Goal: Task Accomplishment & Management: Use online tool/utility

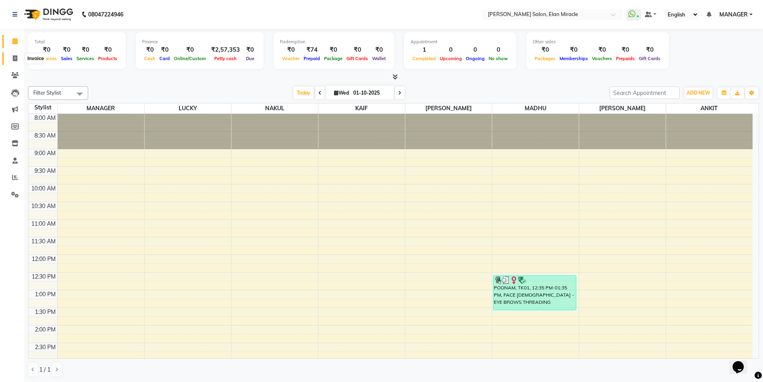
click at [15, 61] on span at bounding box center [15, 58] width 14 height 9
select select "service"
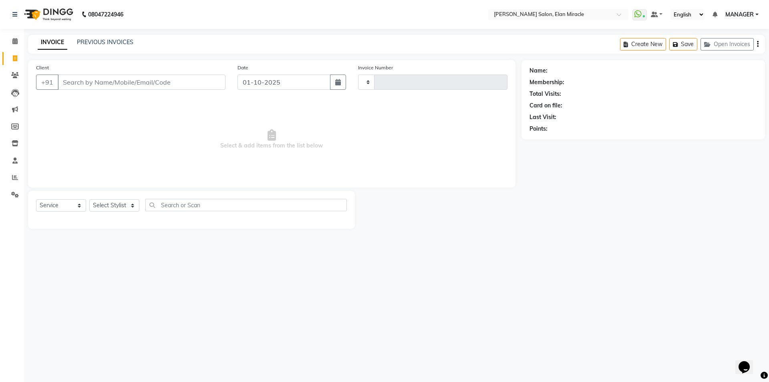
type input "1573"
select select "7738"
click at [107, 43] on link "PREVIOUS INVOICES" at bounding box center [105, 41] width 57 height 7
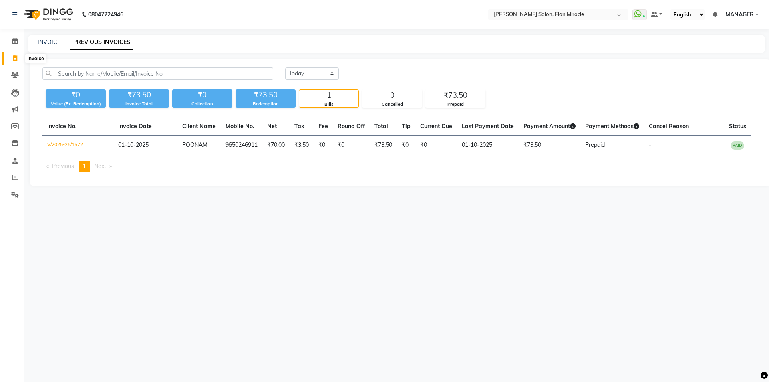
click at [14, 61] on span at bounding box center [15, 58] width 14 height 9
select select "7738"
select select "service"
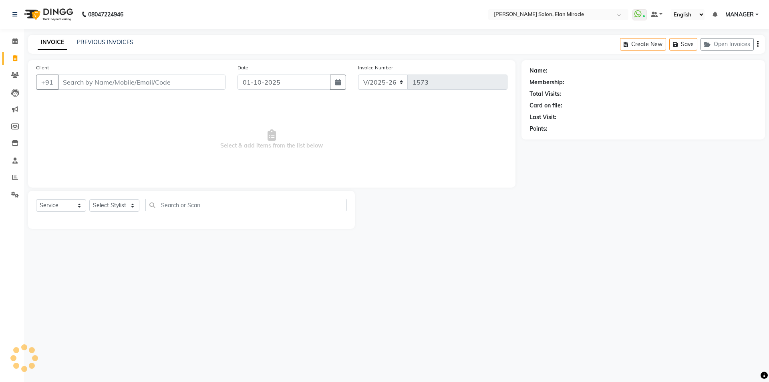
click at [156, 86] on input "Client" at bounding box center [142, 82] width 168 height 15
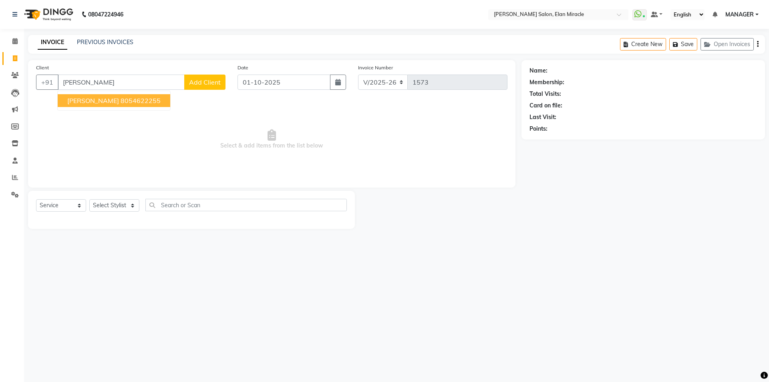
click at [121, 102] on ngb-highlight "8054622255" at bounding box center [141, 101] width 40 height 8
type input "8054622255"
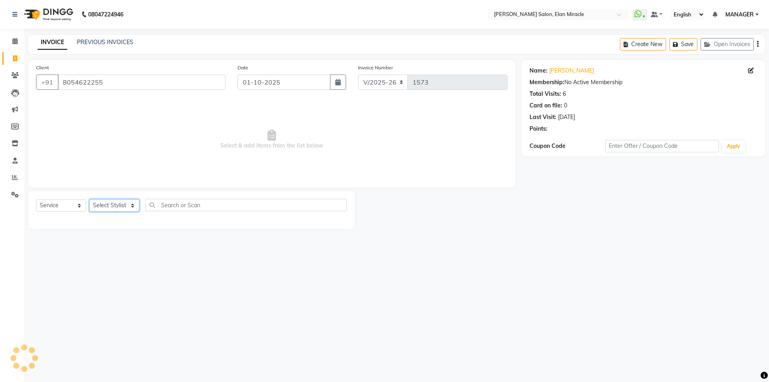
click at [125, 212] on select "Select Stylist [PERSON_NAME] ANKIT KAIF [PERSON_NAME] LUCKY MADHU MANAGER [PERS…" at bounding box center [114, 205] width 50 height 12
select select "90069"
click at [89, 199] on select "Select Stylist [PERSON_NAME] ANKIT KAIF [PERSON_NAME] LUCKY MADHU MANAGER [PERS…" at bounding box center [114, 205] width 50 height 12
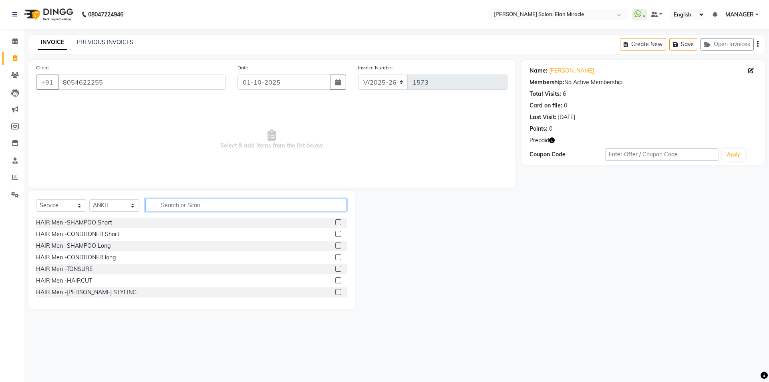
click at [204, 206] on input "text" at bounding box center [246, 205] width 202 height 12
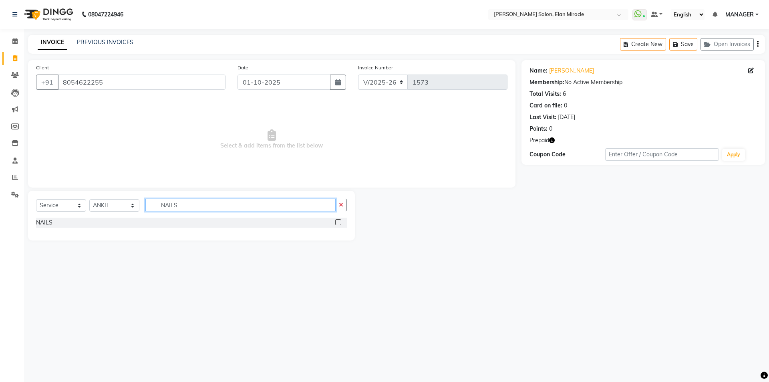
type input "NAILS"
click at [338, 219] on div at bounding box center [341, 223] width 12 height 10
click at [338, 223] on label at bounding box center [338, 222] width 6 height 6
click at [338, 223] on input "checkbox" at bounding box center [337, 222] width 5 height 5
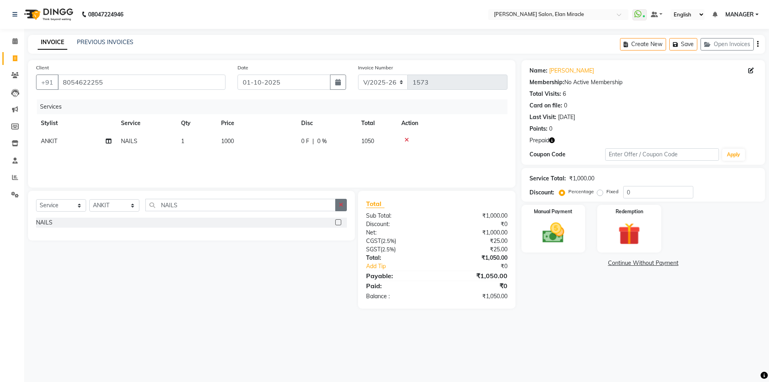
checkbox input "false"
drag, startPoint x: 342, startPoint y: 211, endPoint x: 288, endPoint y: 180, distance: 62.1
click at [342, 210] on button "button" at bounding box center [341, 205] width 12 height 12
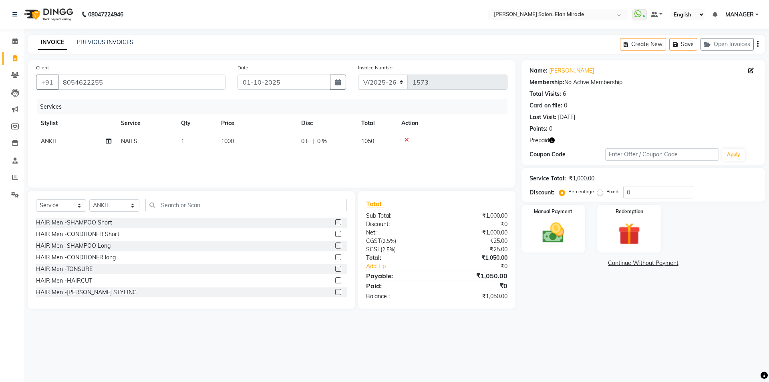
click at [274, 141] on td "1000" at bounding box center [256, 141] width 80 height 18
select select "90069"
click at [285, 141] on input "1000" at bounding box center [294, 143] width 71 height 12
type input "1"
type input "8"
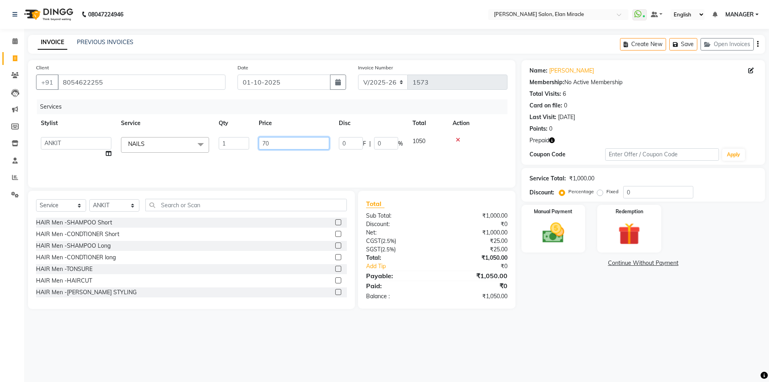
type input "700"
click at [591, 330] on div "08047224946 Select Location × [PERSON_NAME] Salon, Elan Miracle WhatsApp Status…" at bounding box center [384, 191] width 769 height 382
click at [553, 143] on button "button" at bounding box center [552, 140] width 6 height 8
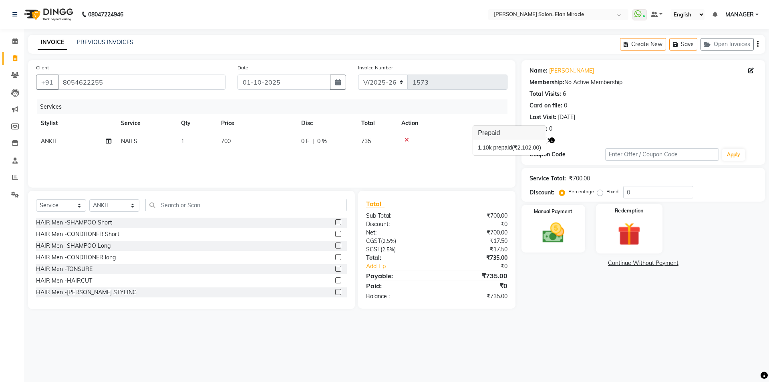
click at [634, 239] on img at bounding box center [629, 234] width 37 height 28
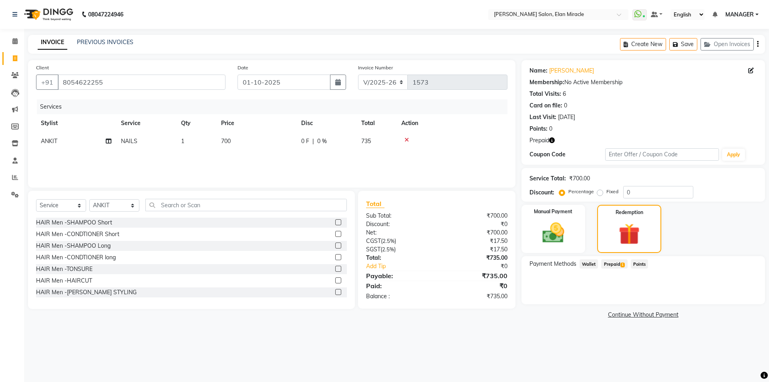
click at [619, 267] on span "Prepaid 1" at bounding box center [615, 263] width 26 height 9
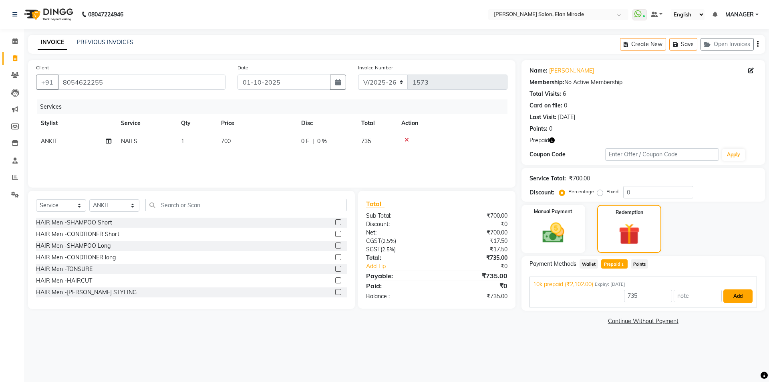
click at [739, 301] on button "Add" at bounding box center [738, 296] width 29 height 14
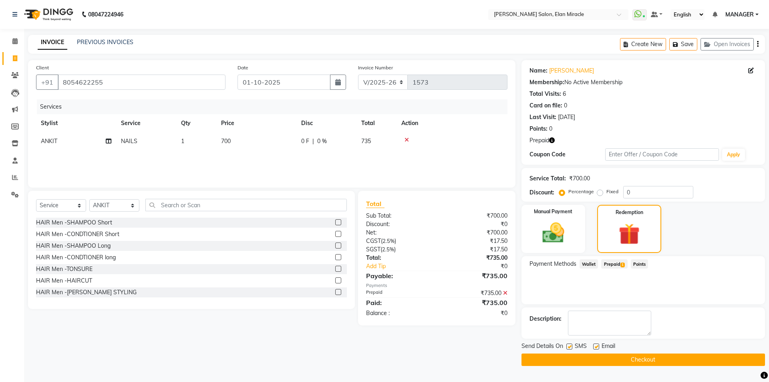
click at [666, 364] on button "Checkout" at bounding box center [644, 359] width 244 height 12
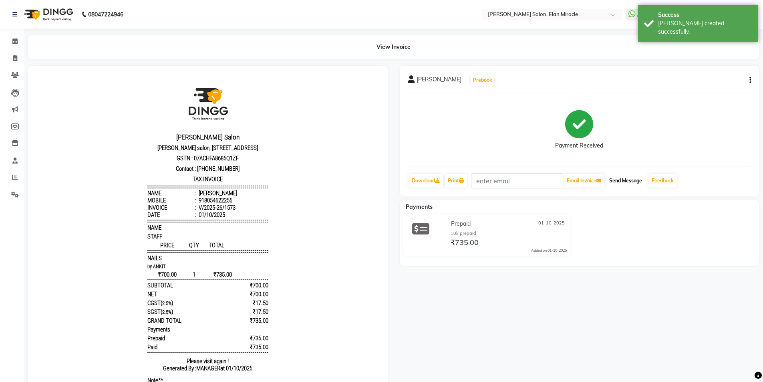
click at [623, 186] on button "Send Message" at bounding box center [625, 181] width 39 height 14
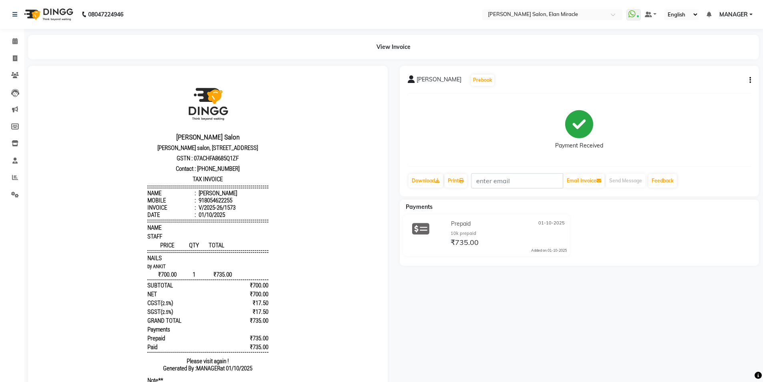
click at [752, 80] on div "[PERSON_NAME] Prebook Payment Received Download Print Email Invoice Send Messag…" at bounding box center [580, 131] width 360 height 131
click at [751, 80] on div "[PERSON_NAME] Prebook Payment Received Download Print Email Invoice Send Messag…" at bounding box center [580, 131] width 360 height 131
click at [751, 80] on icon "button" at bounding box center [751, 80] width 2 height 0
click at [716, 93] on div "Edit Invoice" at bounding box center [710, 90] width 55 height 10
select select "service"
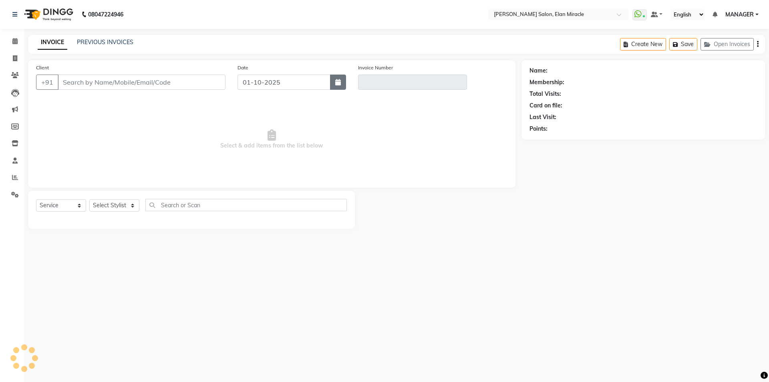
type input "8054622255"
type input "V/2025-26/1573"
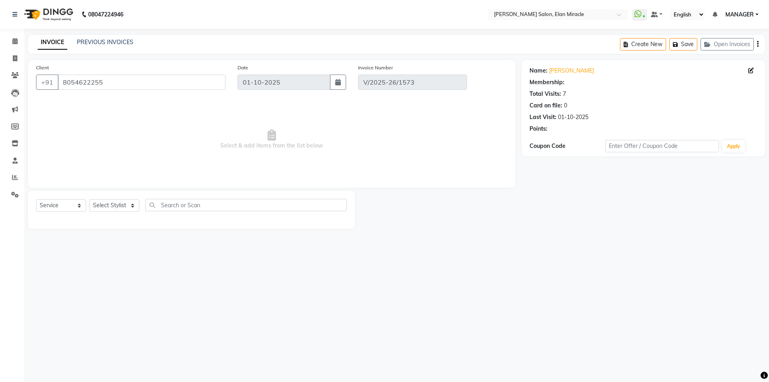
select select "select"
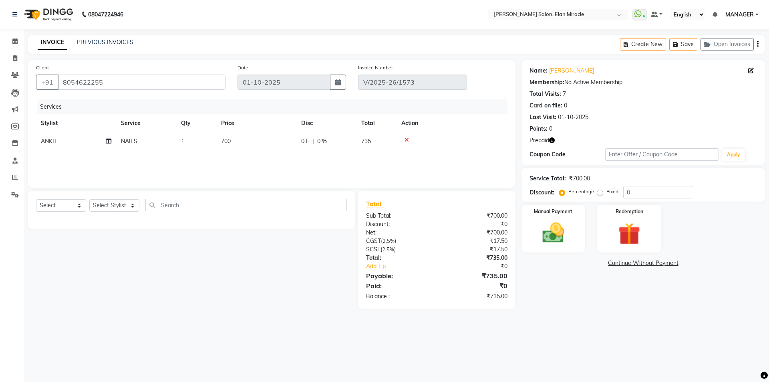
click at [252, 145] on td "700" at bounding box center [256, 141] width 80 height 18
select select "90069"
click at [291, 145] on input "700" at bounding box center [294, 143] width 71 height 12
type input "7"
type input "1000"
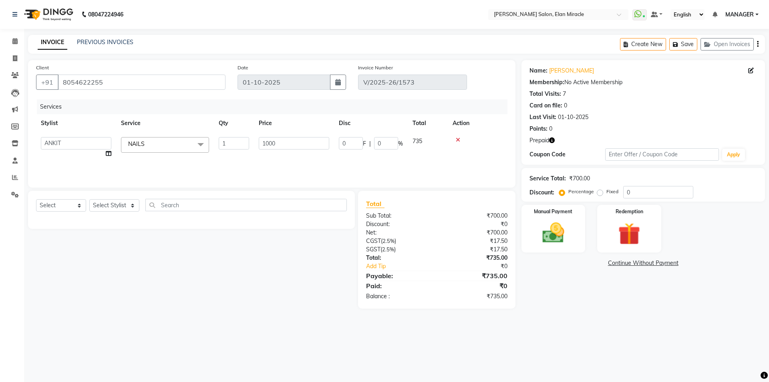
click at [648, 304] on div "Name: [PERSON_NAME] Membership: No Active Membership Total Visits: 7 Card on fi…" at bounding box center [647, 184] width 250 height 248
click at [611, 238] on img at bounding box center [629, 234] width 37 height 28
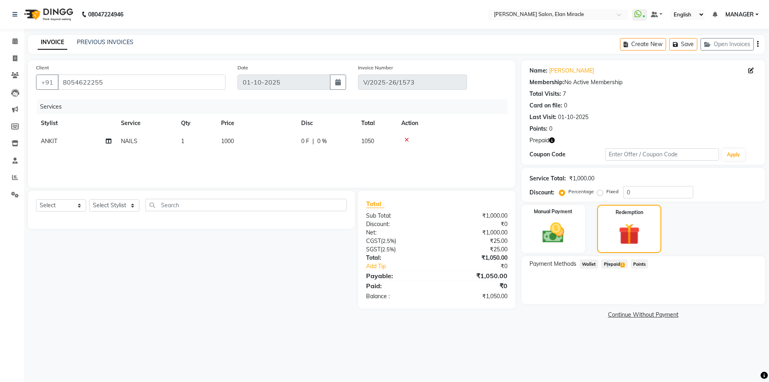
click at [605, 267] on span "Prepaid 1" at bounding box center [615, 263] width 26 height 9
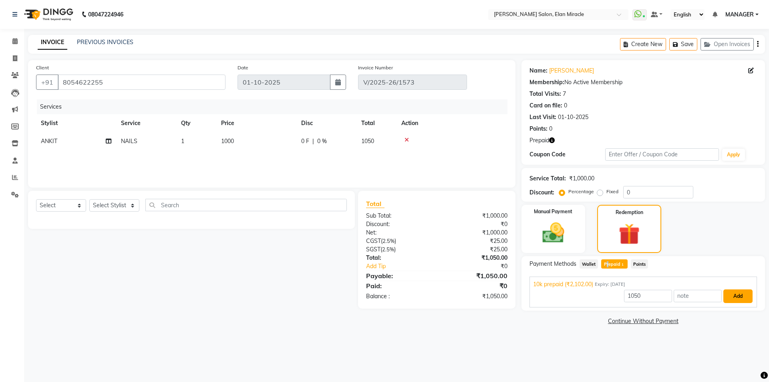
click at [749, 295] on button "Add" at bounding box center [738, 296] width 29 height 14
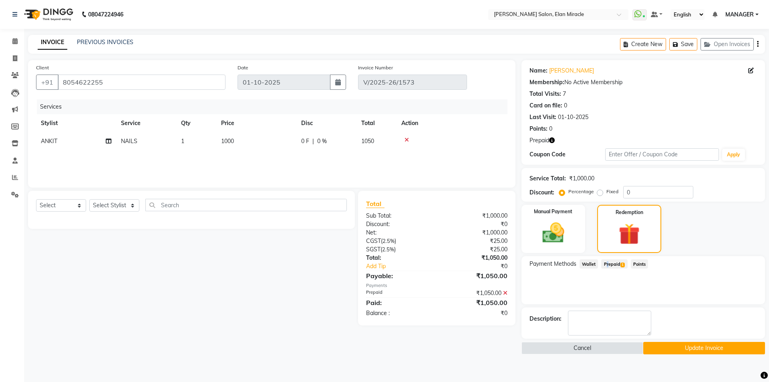
click at [709, 350] on button "Update Invoice" at bounding box center [705, 348] width 122 height 12
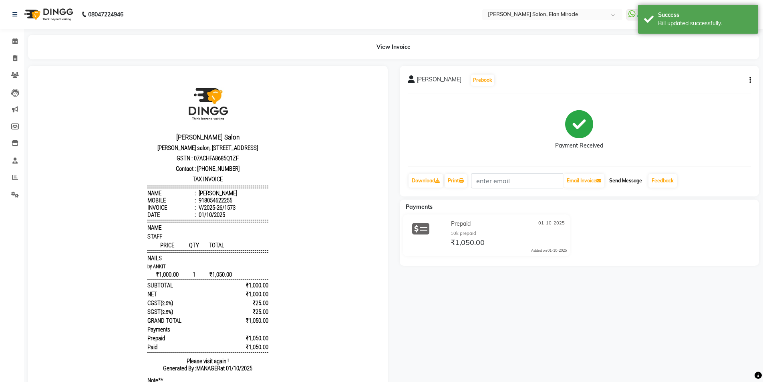
click at [640, 182] on button "Send Message" at bounding box center [625, 181] width 39 height 14
